Goal: Task Accomplishment & Management: Manage account settings

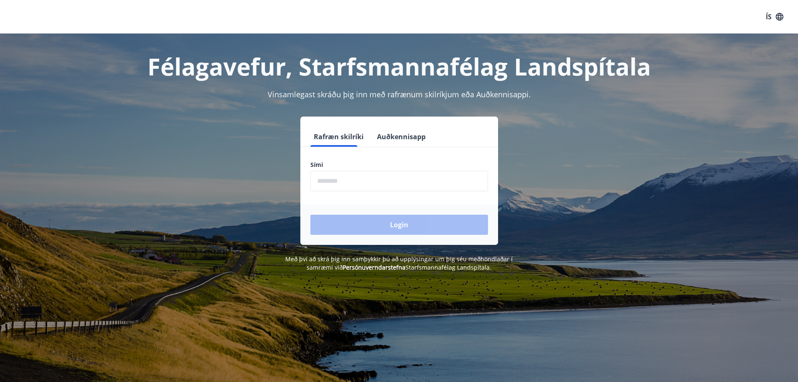
click at [339, 181] on input "phone" at bounding box center [399, 181] width 178 height 21
type input "********"
click at [393, 227] on button "Login" at bounding box center [399, 225] width 178 height 20
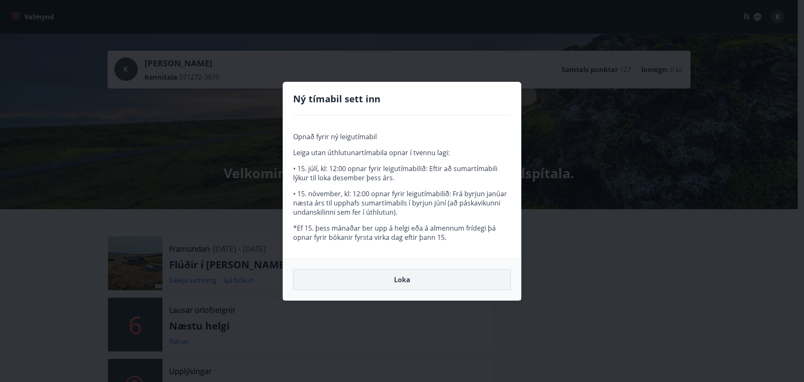
click at [400, 281] on button "Loka" at bounding box center [402, 279] width 218 height 21
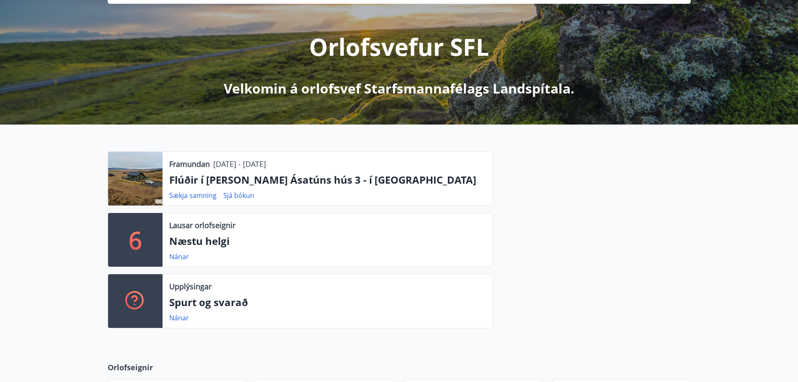
scroll to position [101, 0]
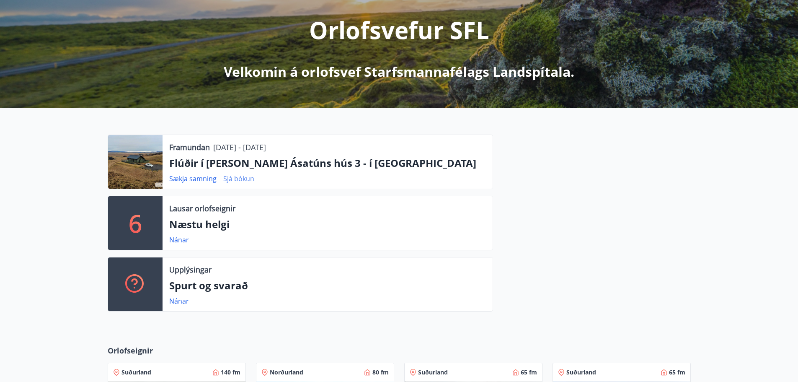
click at [240, 178] on link "Sjá bókun" at bounding box center [238, 178] width 31 height 9
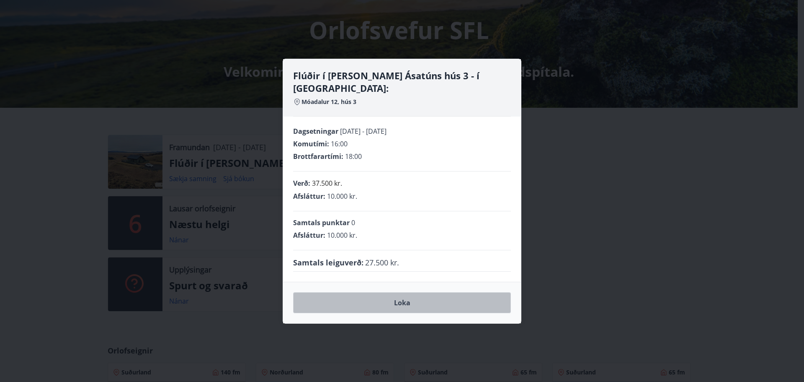
click at [422, 294] on button "Loka" at bounding box center [402, 302] width 218 height 21
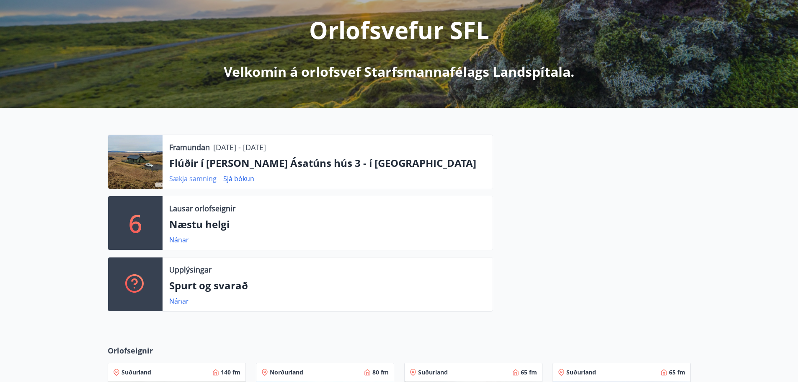
click at [191, 179] on link "Sækja samning" at bounding box center [192, 178] width 47 height 9
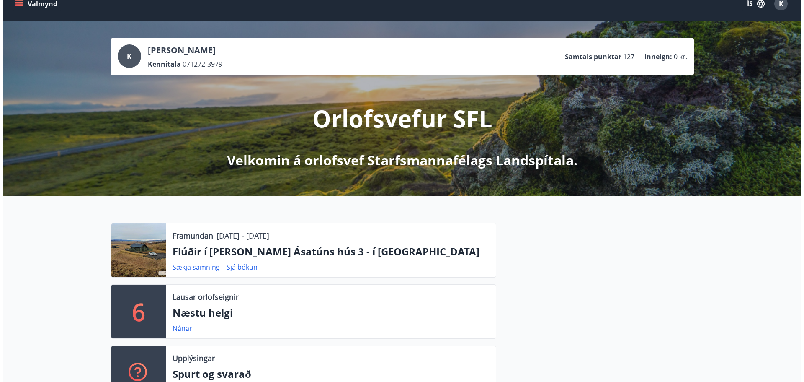
scroll to position [0, 0]
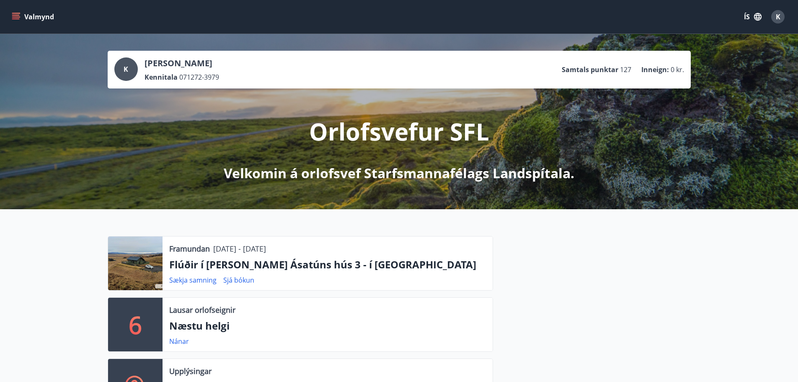
click at [778, 19] on span "K" at bounding box center [778, 16] width 5 height 9
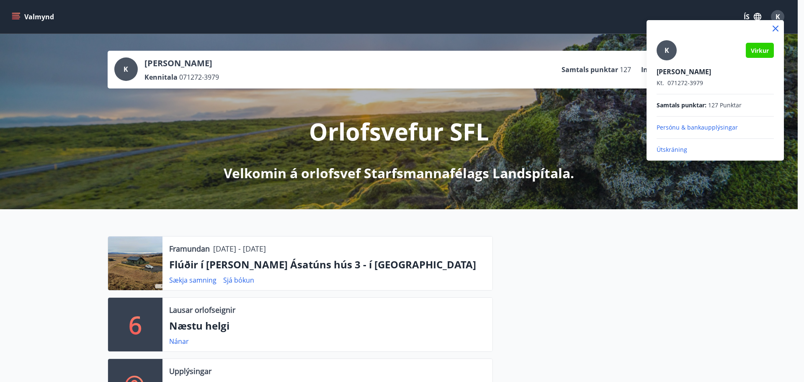
click at [675, 147] on p "Útskráning" at bounding box center [715, 149] width 117 height 8
